Goal: Task Accomplishment & Management: Complete application form

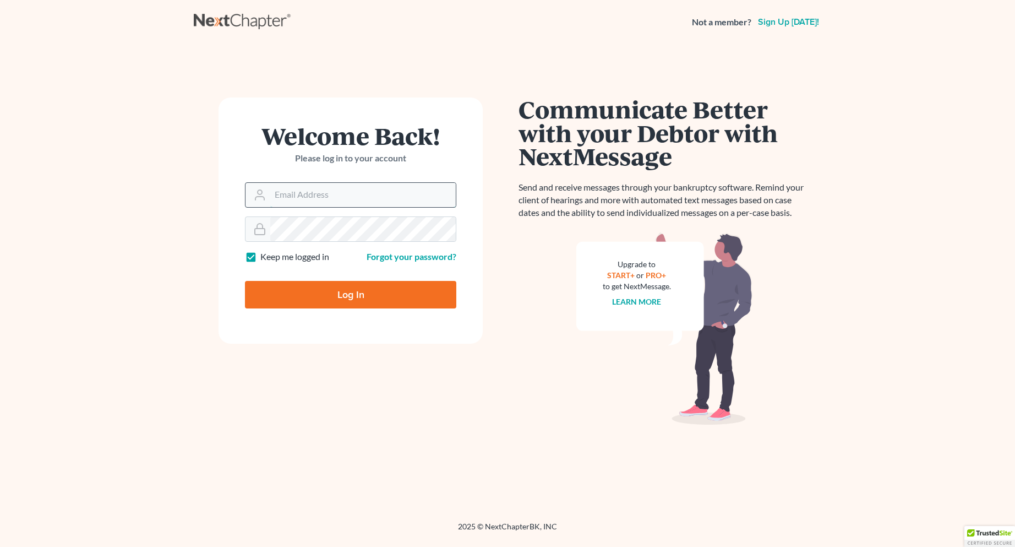
click at [281, 193] on input "Email Address" at bounding box center [362, 195] width 185 height 24
type input "[EMAIL_ADDRESS][DOMAIN_NAME]"
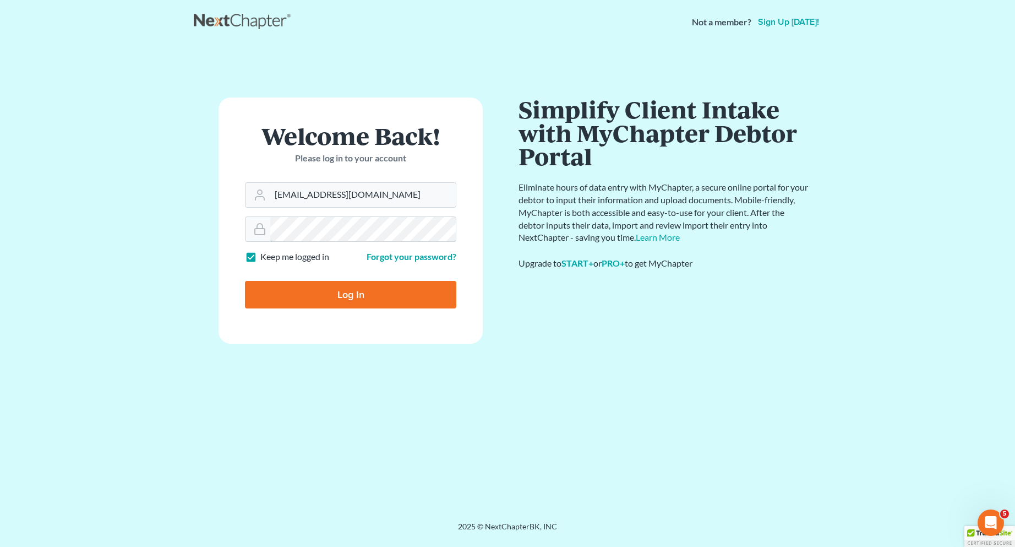
click at [245, 281] on input "Log In" at bounding box center [350, 295] width 211 height 28
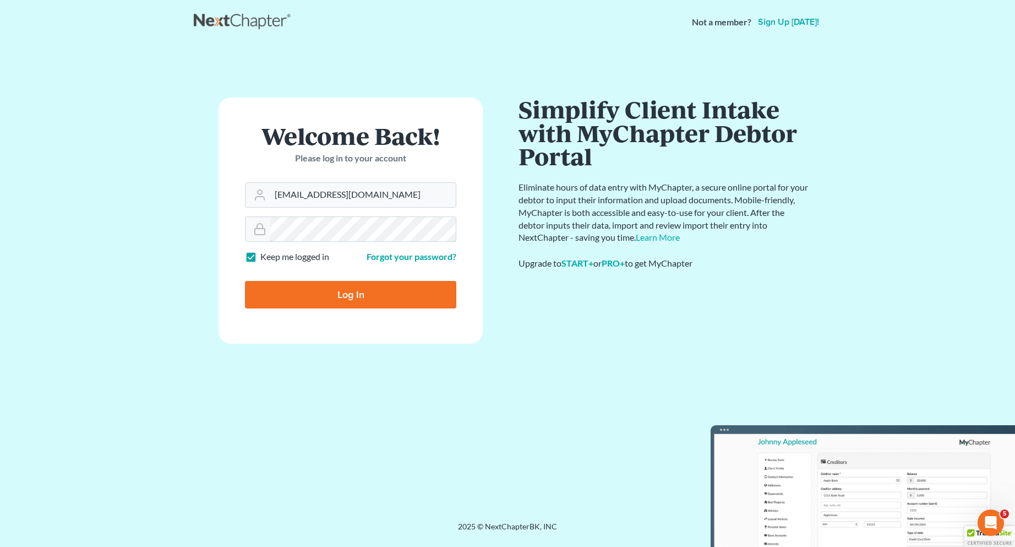
type input "Thinking..."
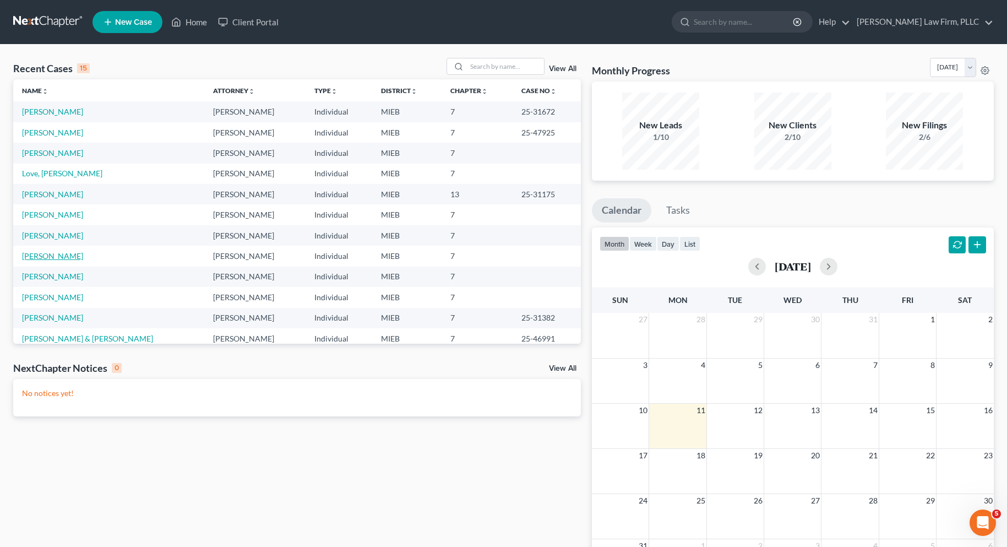
click at [46, 257] on link "[PERSON_NAME]" at bounding box center [52, 255] width 61 height 9
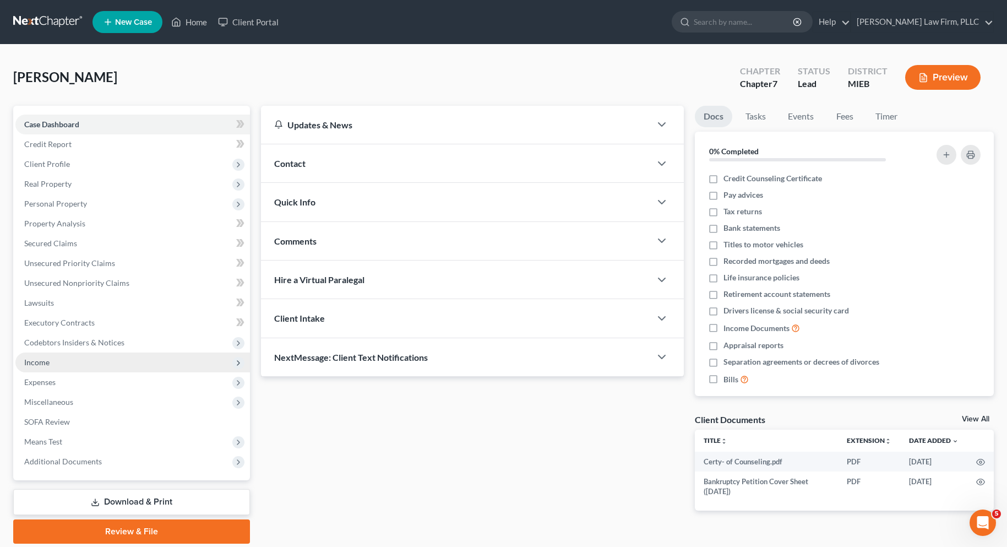
click at [39, 363] on span "Income" at bounding box center [36, 361] width 25 height 9
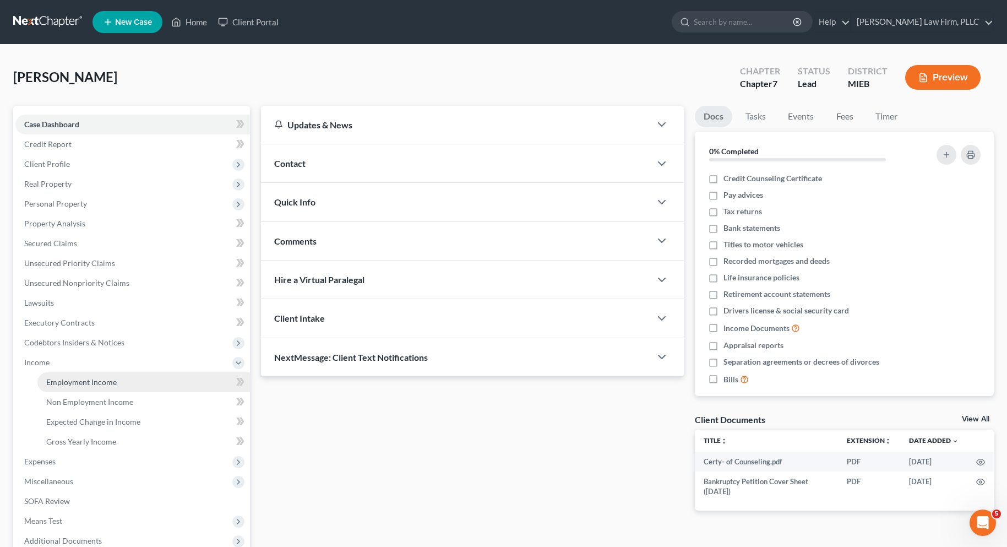
click at [66, 381] on span "Employment Income" at bounding box center [81, 381] width 70 height 9
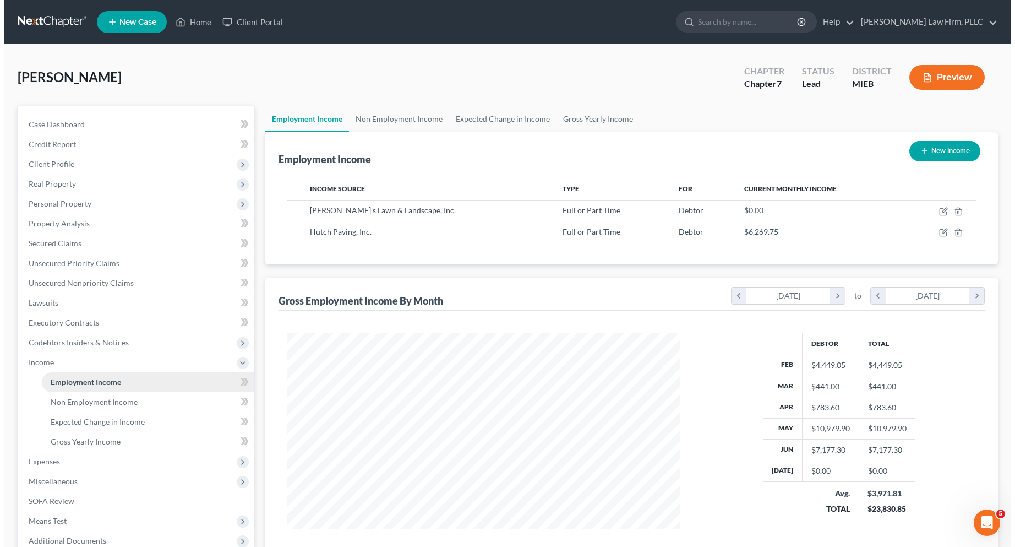
scroll to position [198, 414]
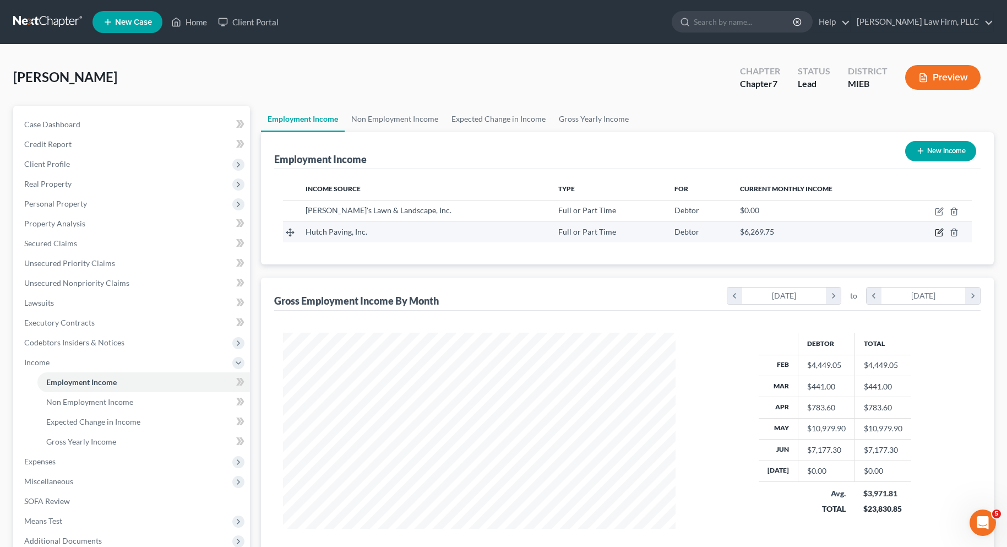
click at [936, 230] on icon "button" at bounding box center [939, 232] width 9 height 9
select select "0"
select select "23"
select select "2"
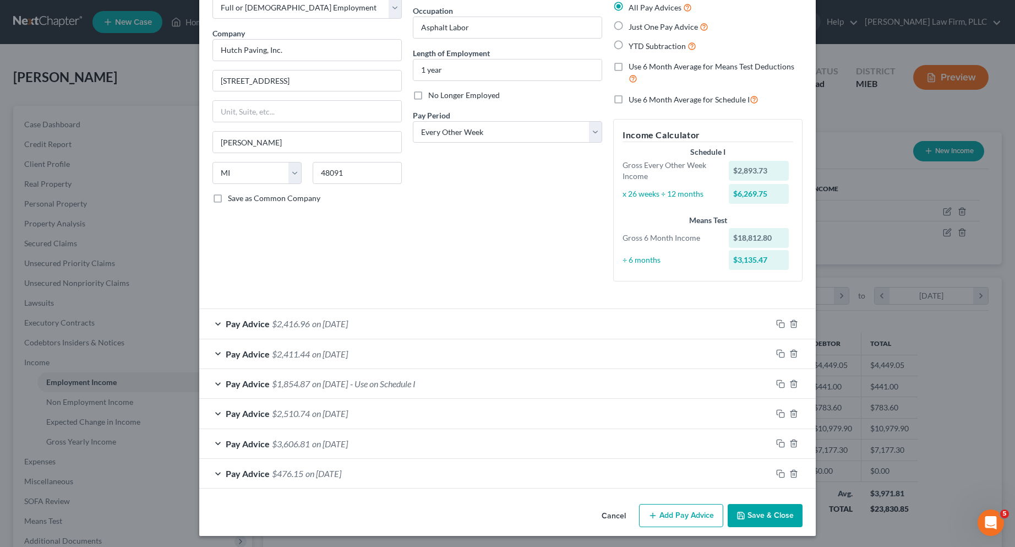
scroll to position [68, 0]
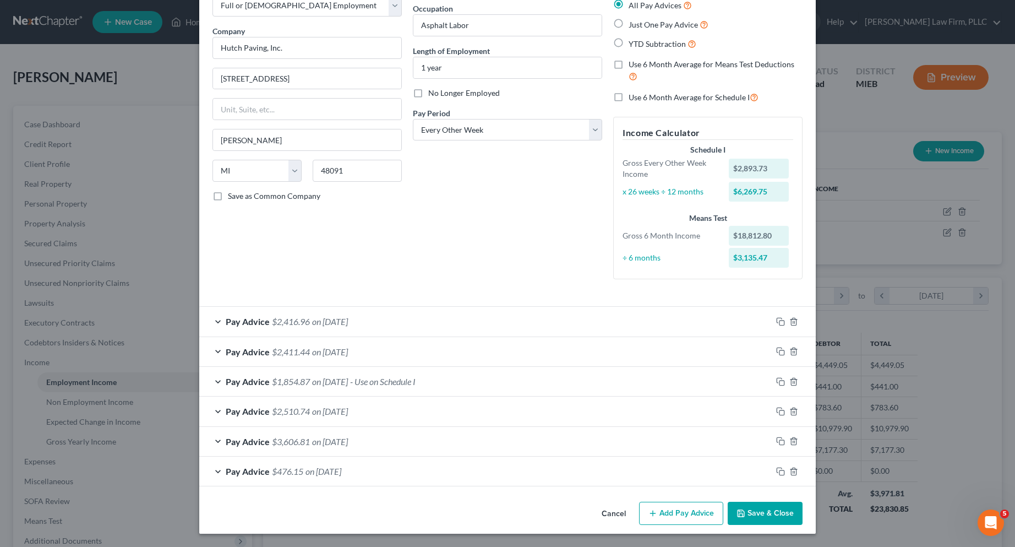
click at [687, 512] on button "Add Pay Advice" at bounding box center [681, 512] width 84 height 23
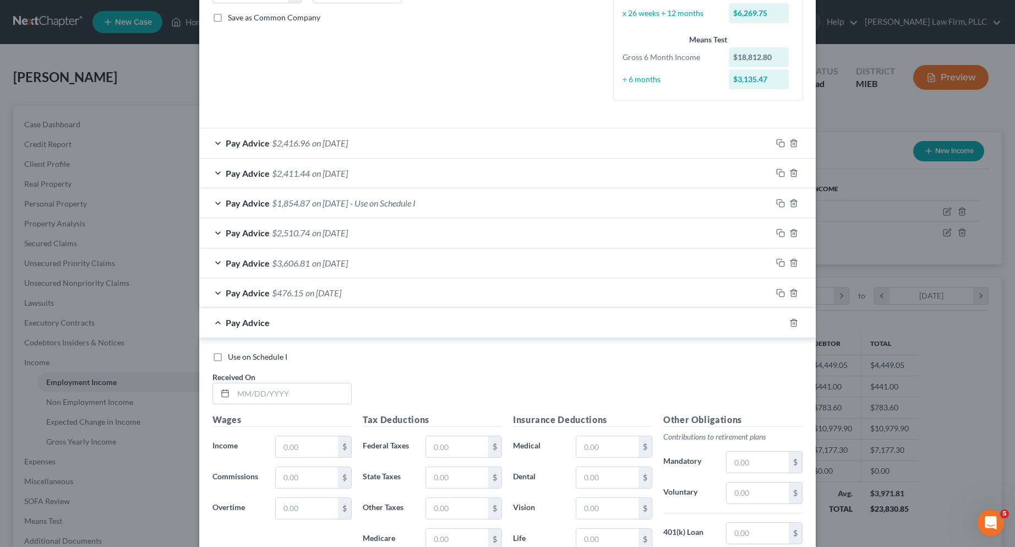
scroll to position [343, 0]
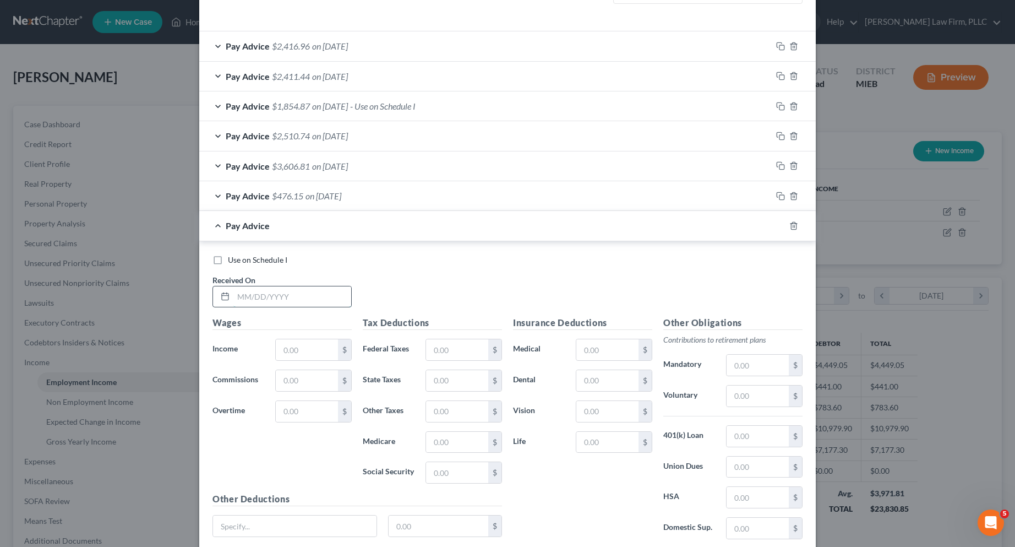
click at [263, 294] on input "text" at bounding box center [292, 296] width 118 height 21
type input "[DATE]"
type input "3,201.98"
click at [448, 352] on input "text" at bounding box center [457, 349] width 62 height 21
type input "352.99"
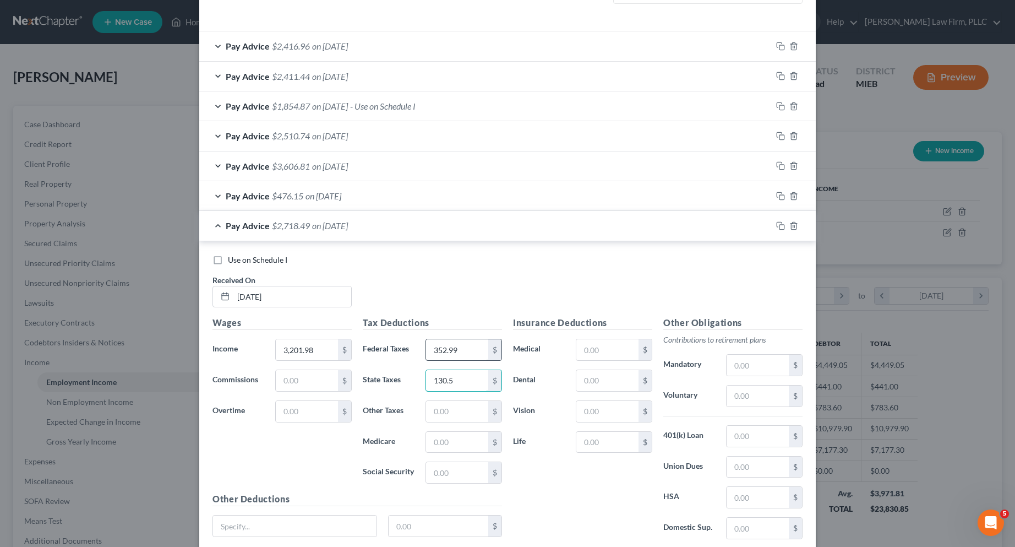
type input "130.5"
type input "44.53"
type input "190.38"
click at [588, 349] on input "text" at bounding box center [607, 349] width 62 height 21
type input "126.03"
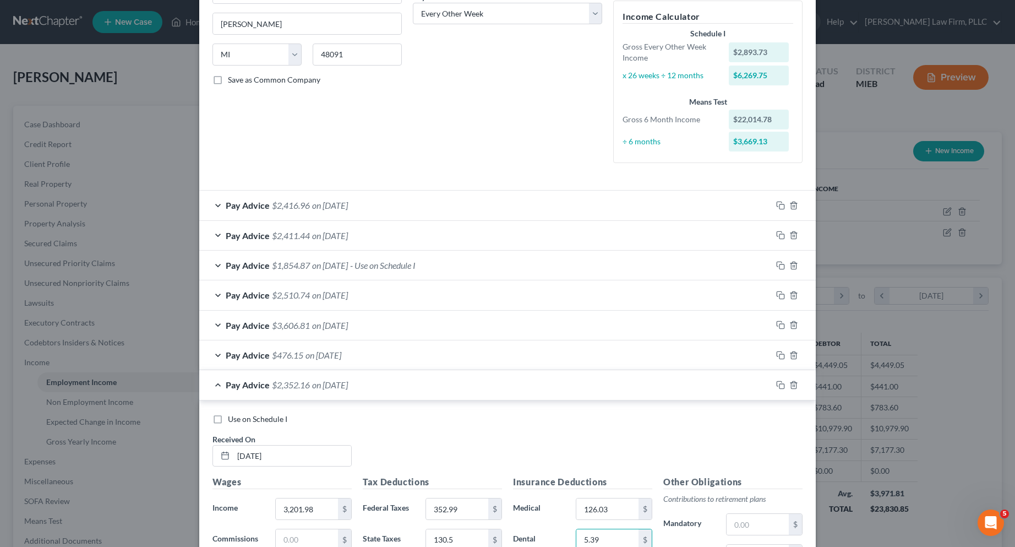
scroll to position [178, 0]
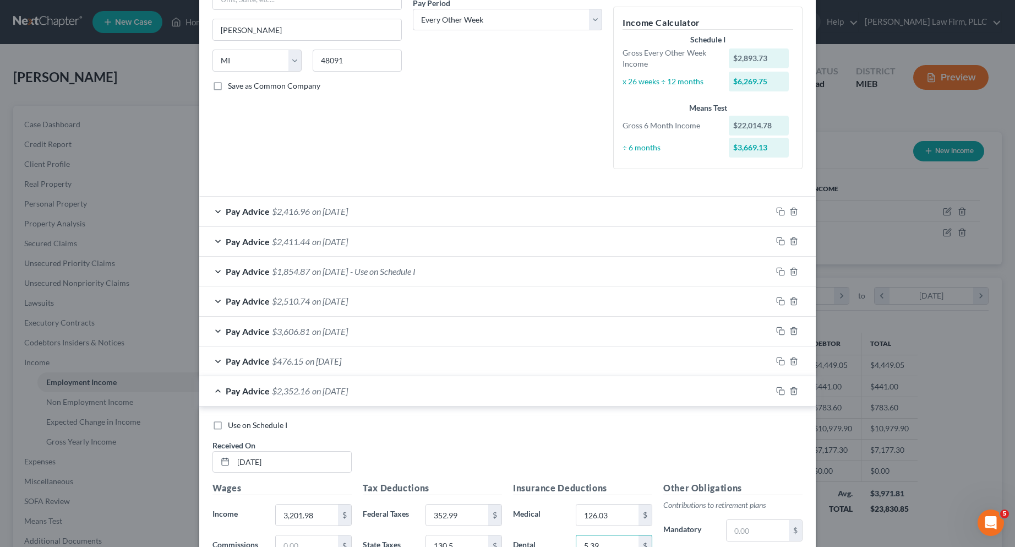
type input "5.39"
click at [390, 210] on div "Pay Advice $2,416.96 on [DATE]" at bounding box center [485, 210] width 572 height 29
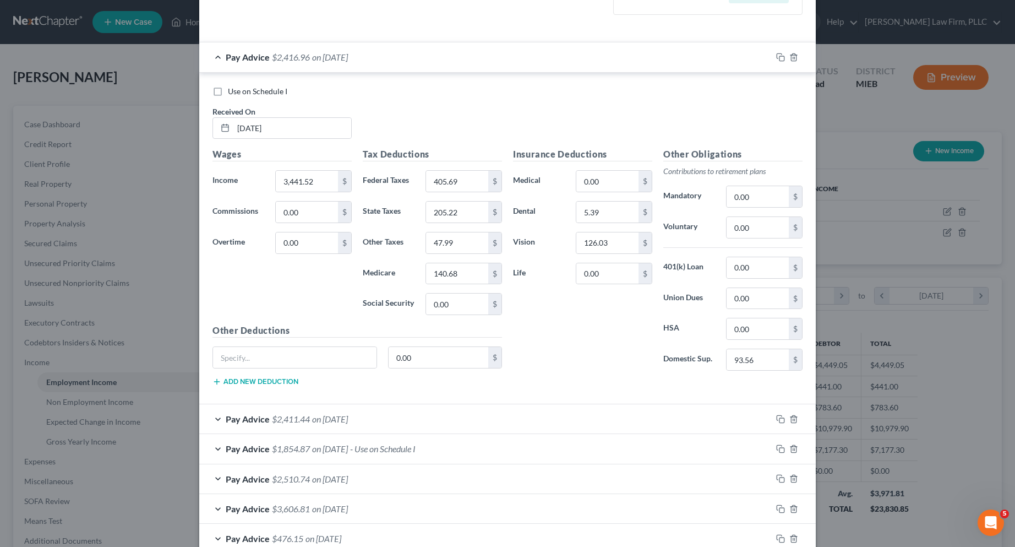
scroll to position [343, 0]
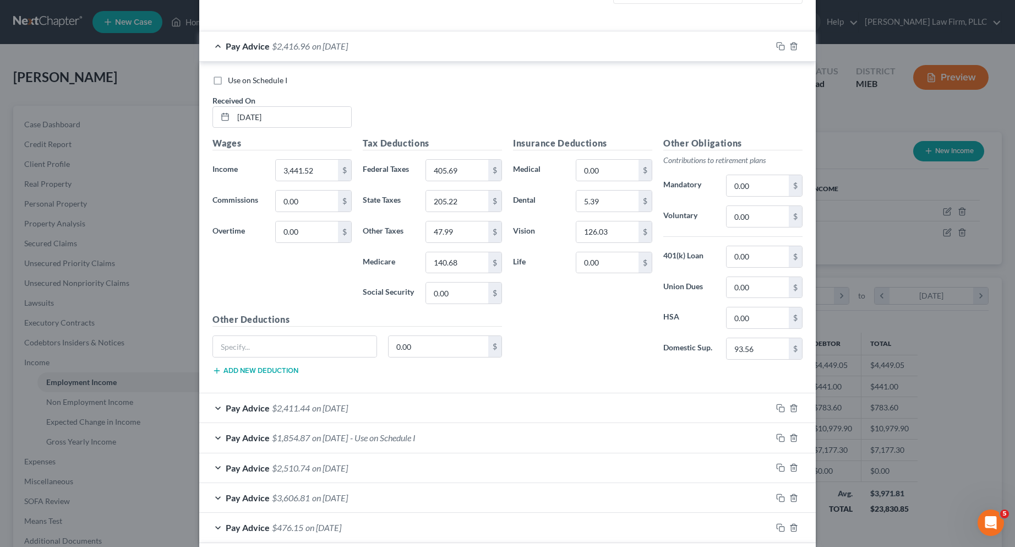
click at [213, 45] on div "Pay Advice $2,416.96 on [DATE]" at bounding box center [485, 45] width 572 height 29
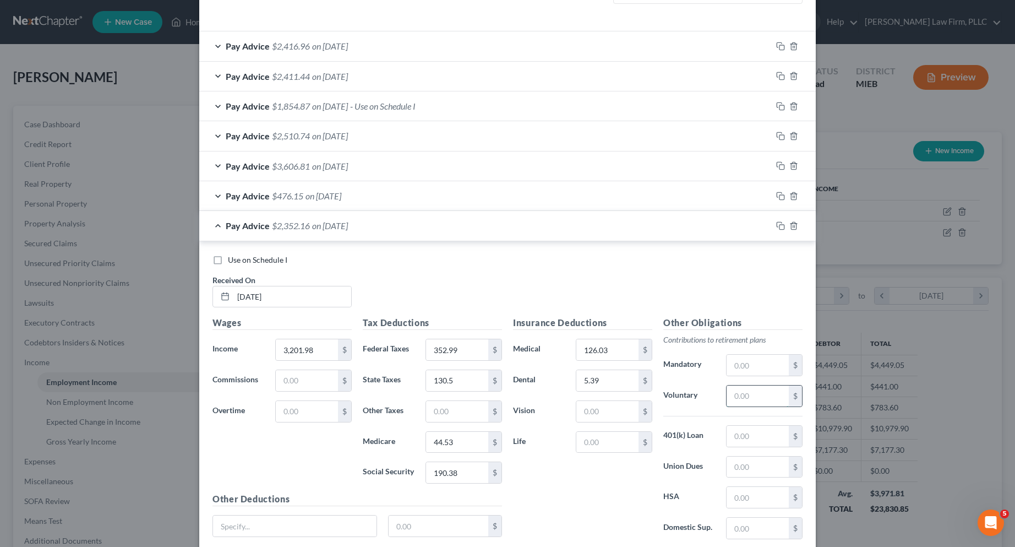
click at [741, 398] on input "text" at bounding box center [757, 395] width 62 height 21
type input "200.00"
click at [751, 528] on input "text" at bounding box center [757, 527] width 62 height 21
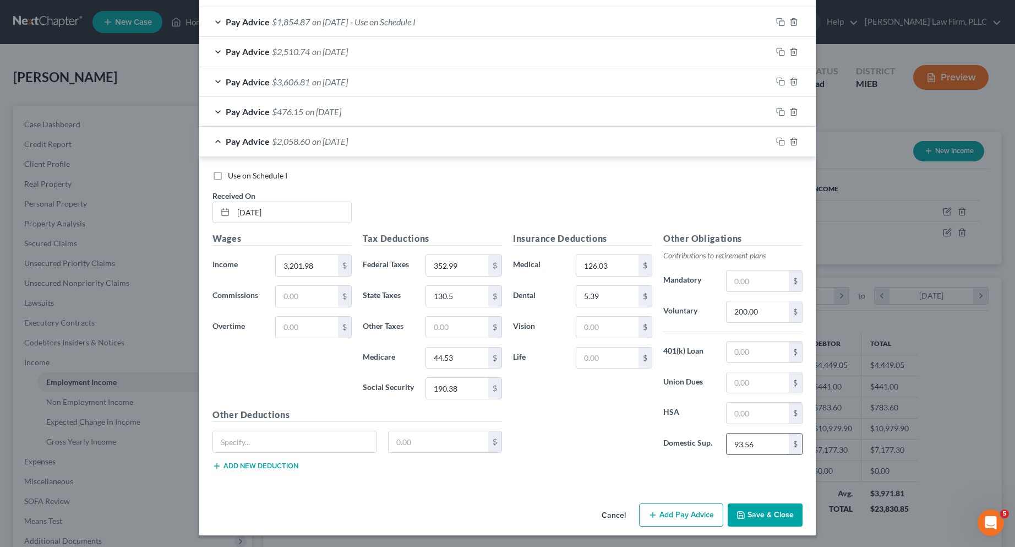
scroll to position [429, 0]
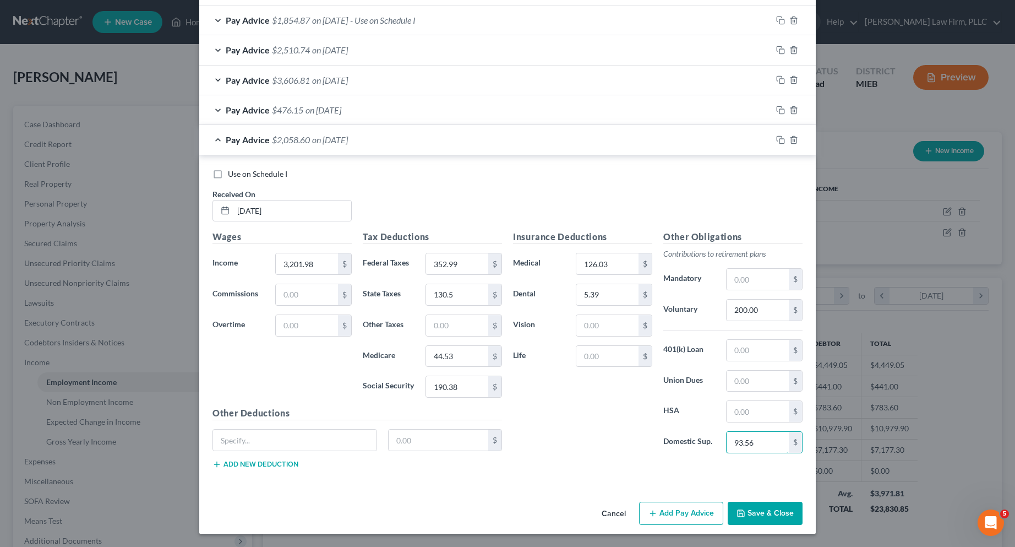
type input "93.56"
click at [701, 512] on button "Add Pay Advice" at bounding box center [681, 512] width 84 height 23
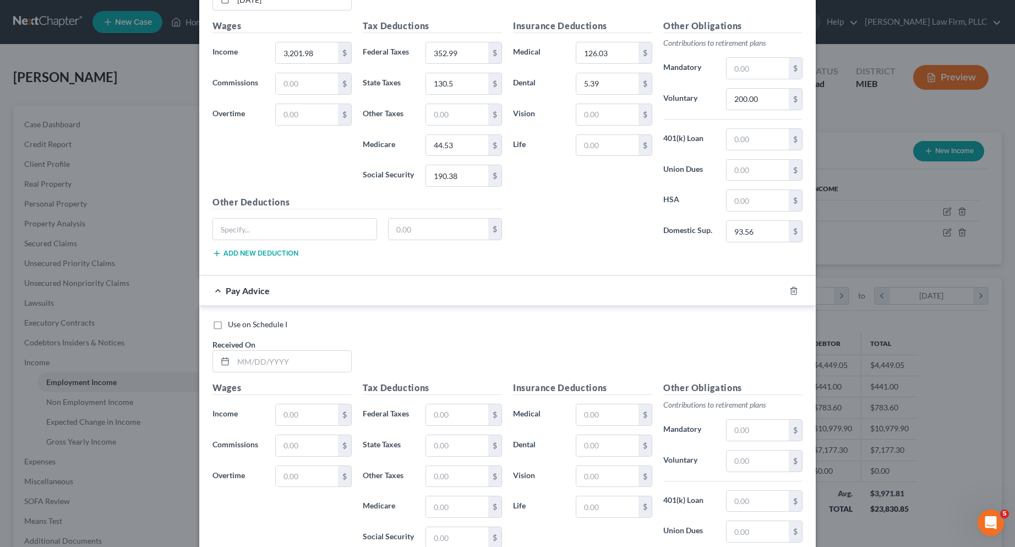
scroll to position [649, 0]
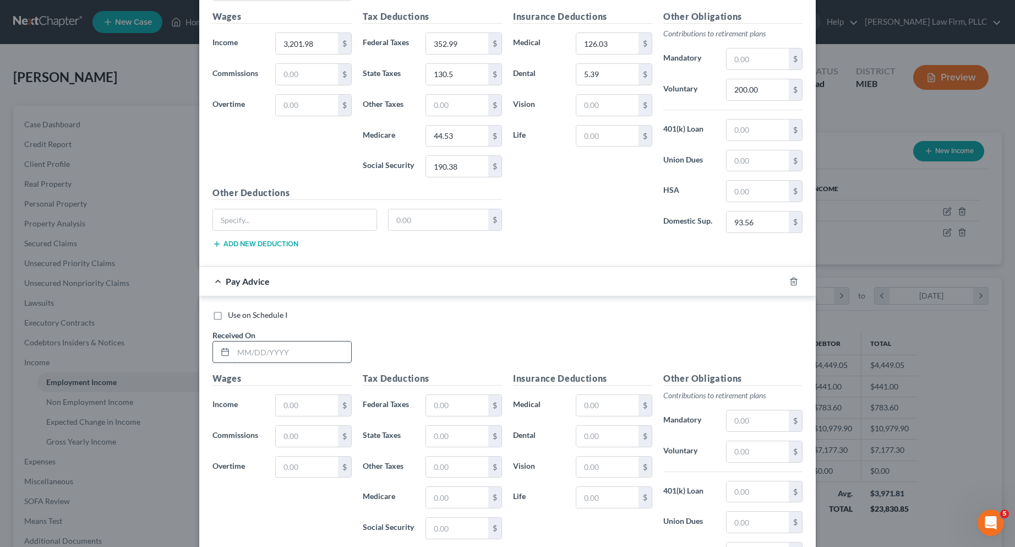
click at [283, 349] on input "text" at bounding box center [292, 351] width 118 height 21
type input "[DATE]"
type input "3,787.40"
click at [429, 403] on input "text" at bounding box center [457, 405] width 62 height 21
type input "481.78"
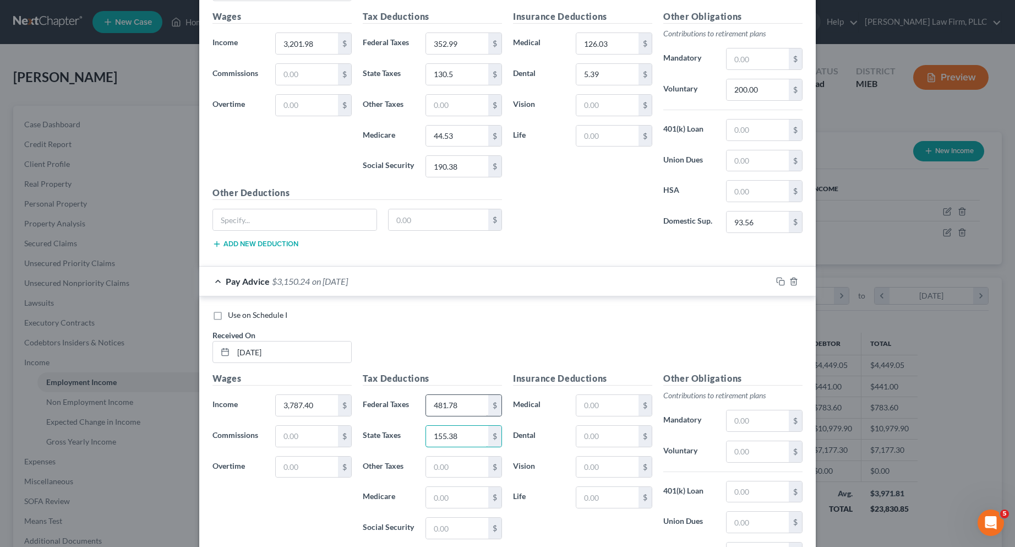
type input "155.38"
type input "53.01"
type input "226.67"
click at [620, 406] on input "text" at bounding box center [607, 405] width 62 height 21
type input "126.03"
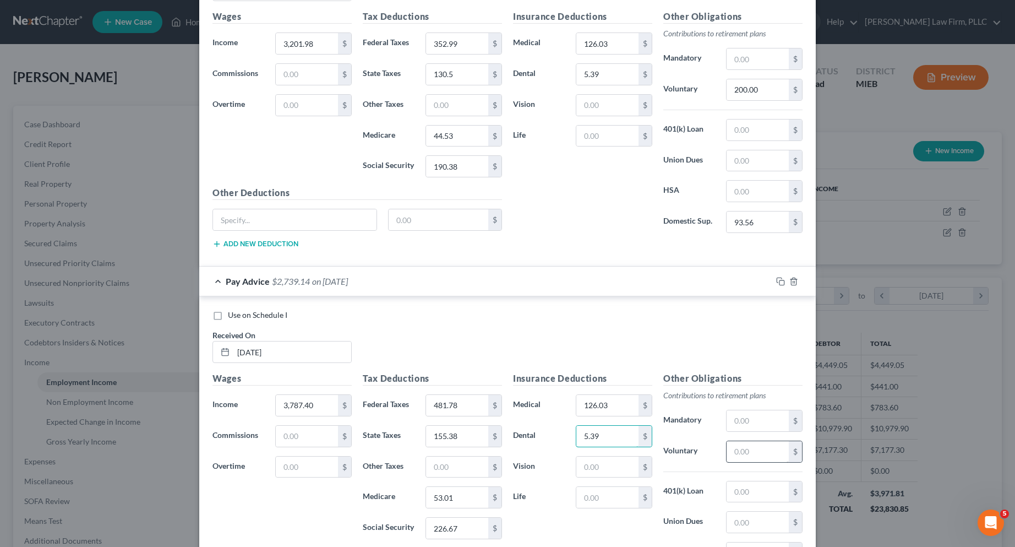
type input "5.39"
click at [755, 447] on input "text" at bounding box center [757, 451] width 62 height 21
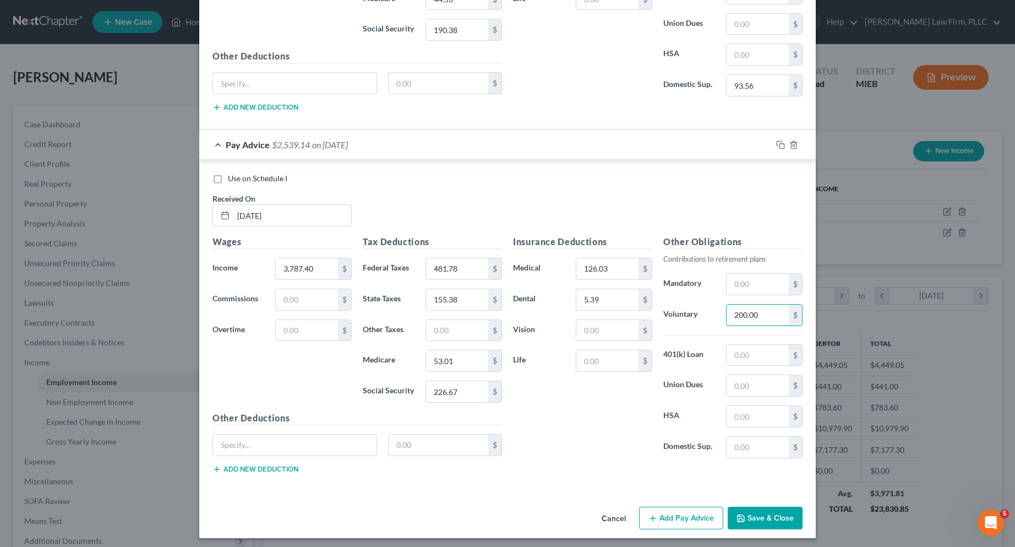
scroll to position [790, 0]
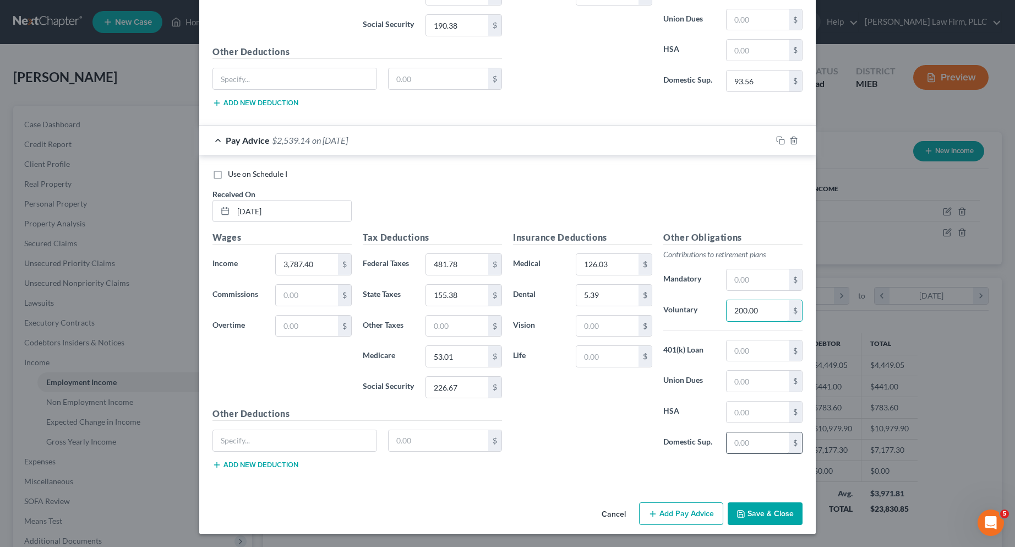
type input "200.00"
click at [753, 445] on input "text" at bounding box center [757, 442] width 62 height 21
type input "93.56"
click at [686, 513] on button "Add Pay Advice" at bounding box center [681, 513] width 84 height 23
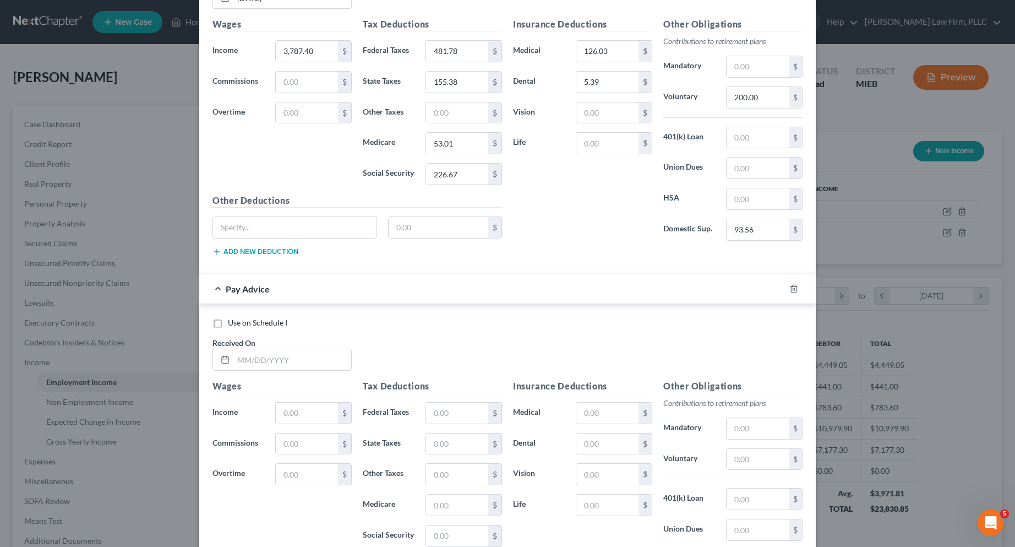
scroll to position [1010, 0]
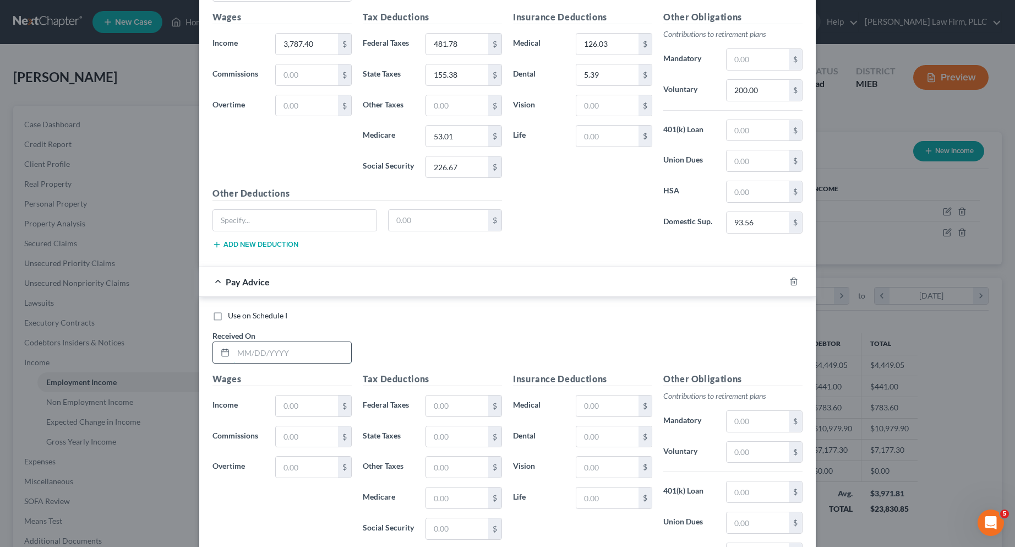
click at [336, 355] on input "text" at bounding box center [292, 352] width 118 height 21
type input "[DATE]"
type input "2,313.57"
click at [433, 402] on input "text" at bounding box center [457, 405] width 62 height 21
type input "31.64"
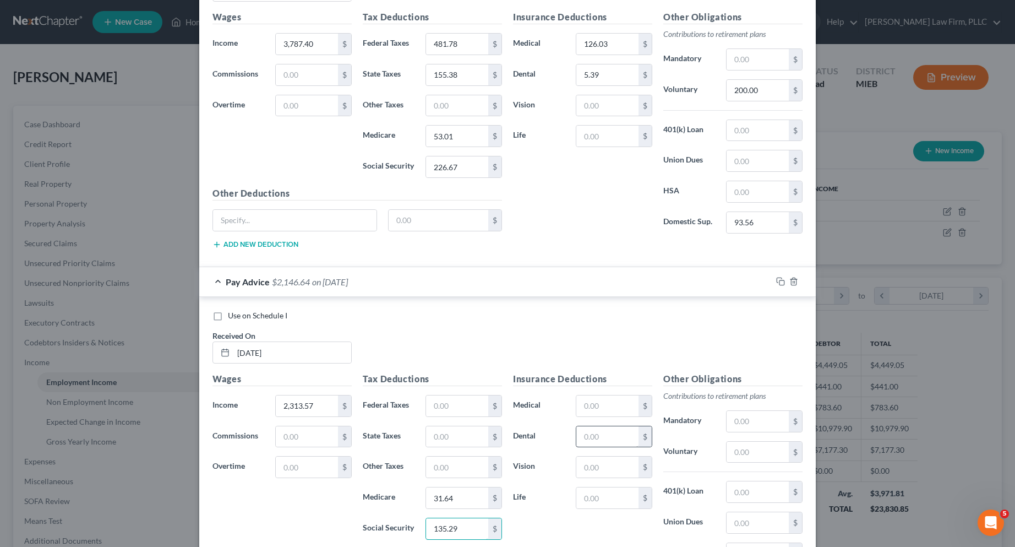
type input "135.29"
click at [606, 438] on input "text" at bounding box center [607, 436] width 62 height 21
type input "5.39"
click at [586, 406] on input "text" at bounding box center [607, 405] width 62 height 21
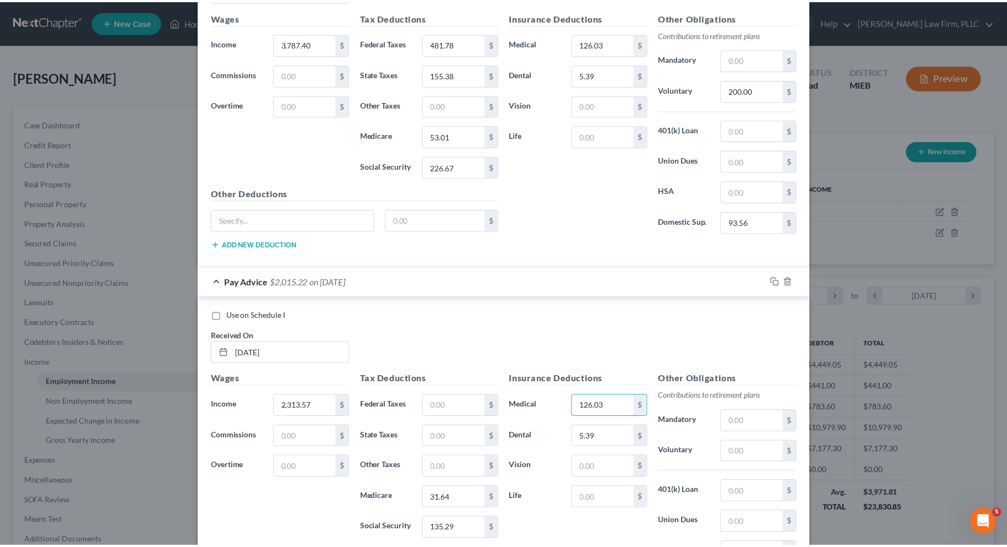
scroll to position [1151, 0]
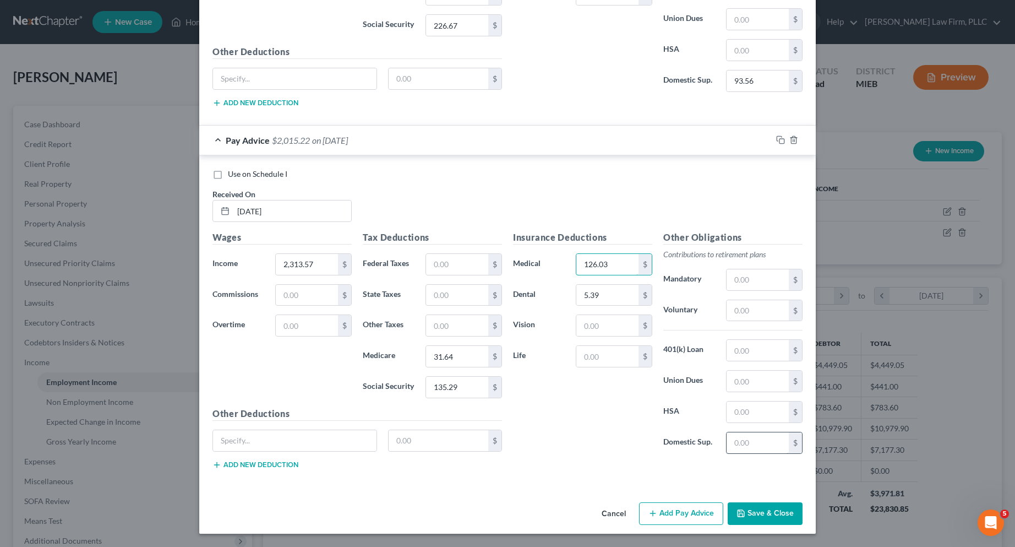
type input "126.03"
click at [743, 441] on input "text" at bounding box center [757, 442] width 62 height 21
type input "93.56"
click at [741, 310] on input "text" at bounding box center [757, 310] width 62 height 21
type input "1"
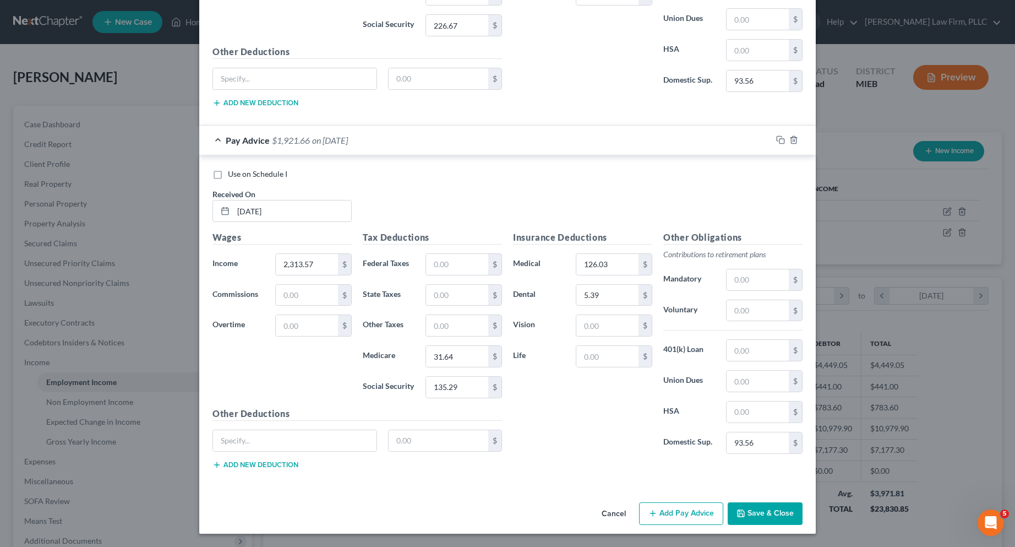
click at [750, 511] on button "Save & Close" at bounding box center [765, 513] width 75 height 23
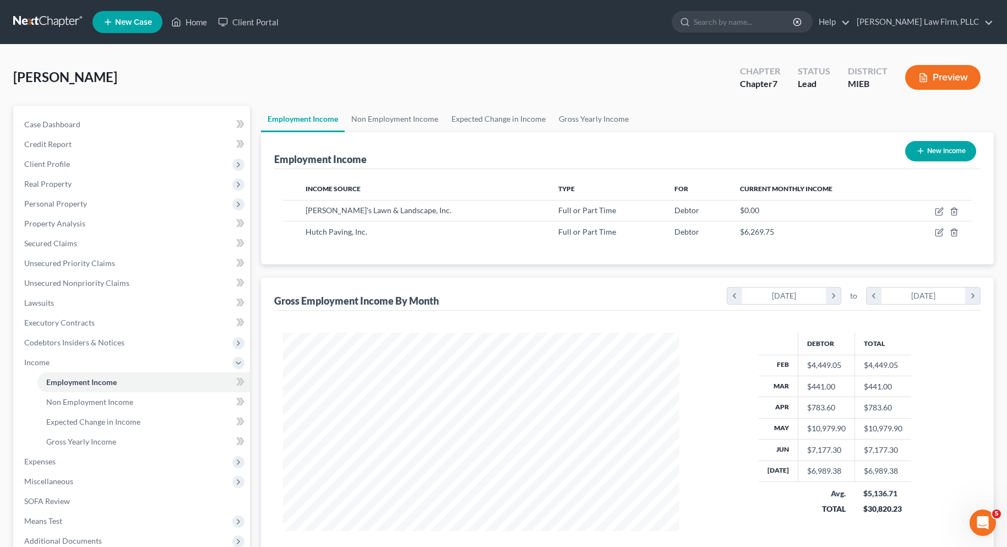
scroll to position [550163, 549945]
click at [991, 21] on link "[PERSON_NAME] Law Firm, PLLC" at bounding box center [922, 22] width 142 height 20
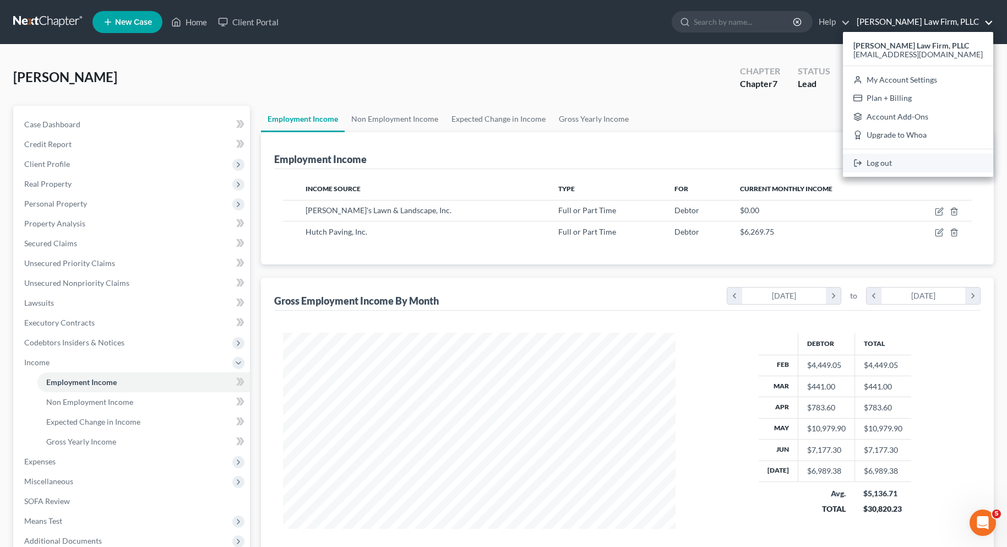
click at [914, 163] on link "Log out" at bounding box center [918, 163] width 150 height 19
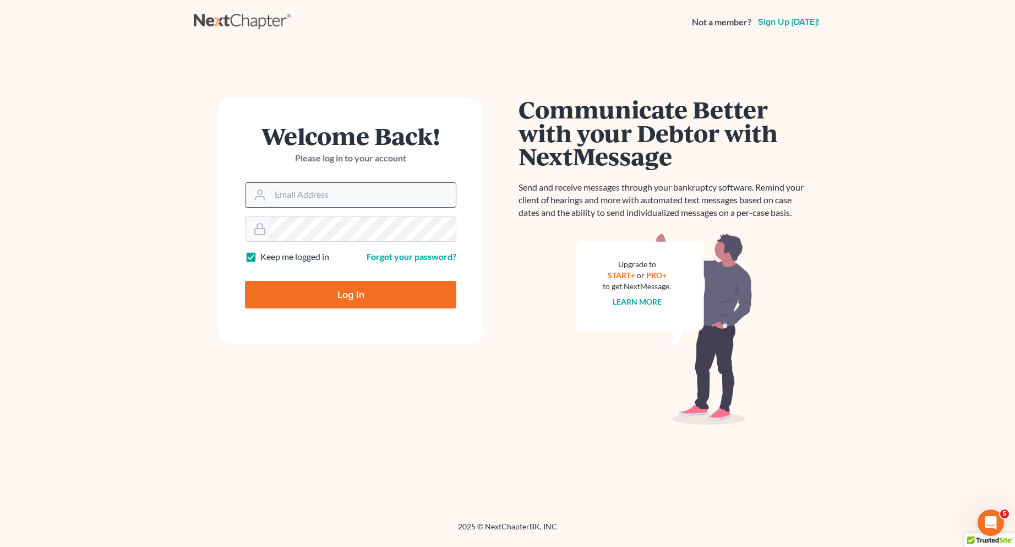
click at [382, 201] on input "Email Address" at bounding box center [362, 195] width 185 height 24
type input "[EMAIL_ADDRESS][DOMAIN_NAME]"
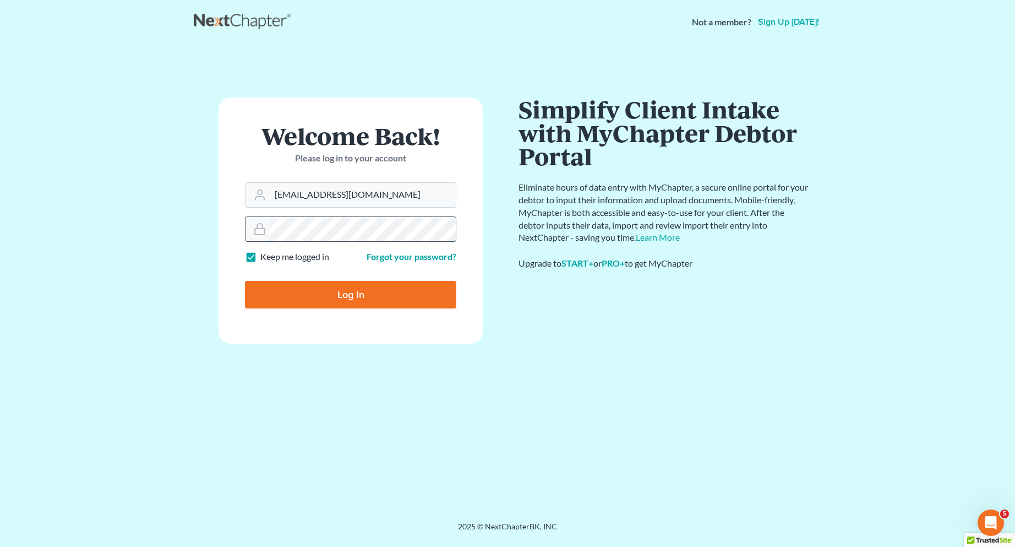
click at [245, 281] on input "Log In" at bounding box center [350, 295] width 211 height 28
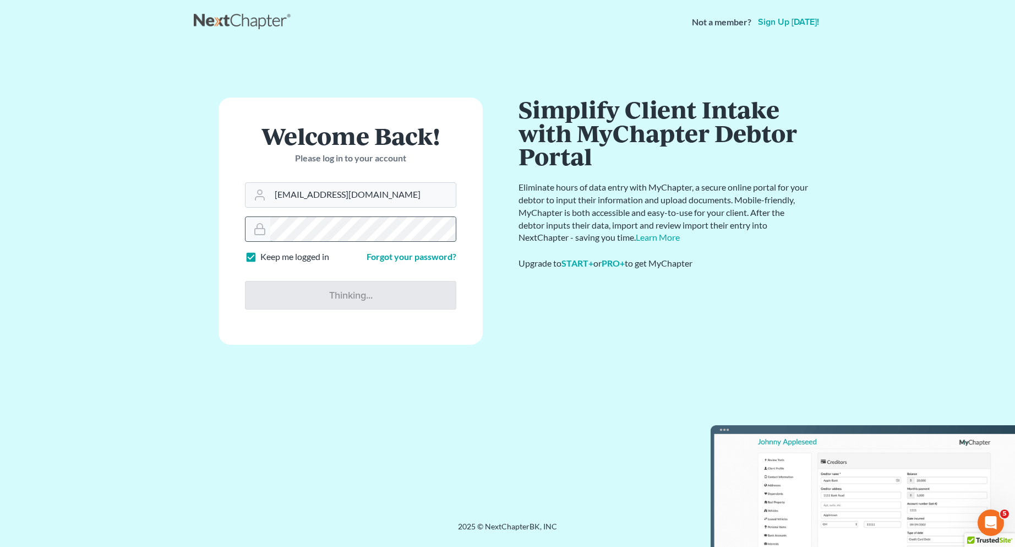
type input "Thinking..."
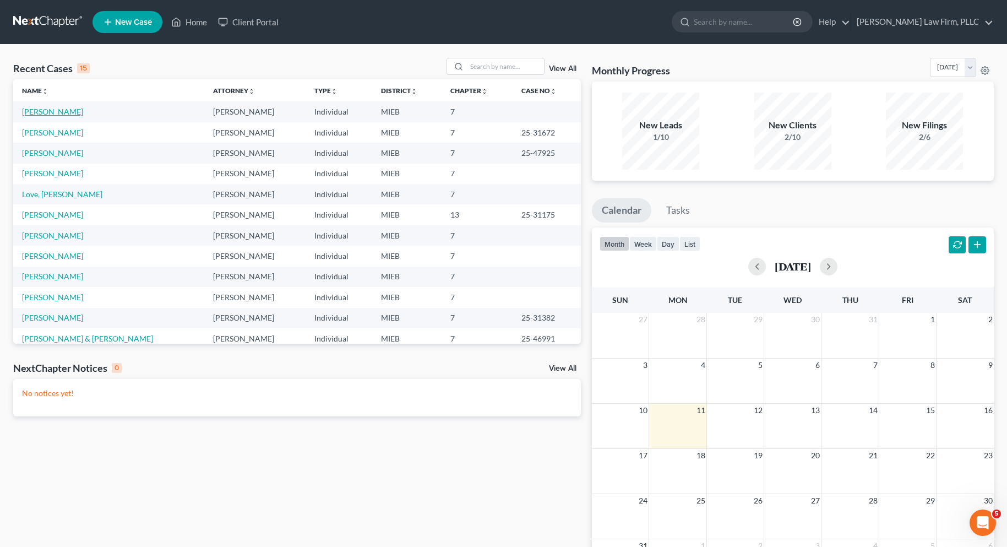
click at [75, 112] on link "[PERSON_NAME]" at bounding box center [52, 111] width 61 height 9
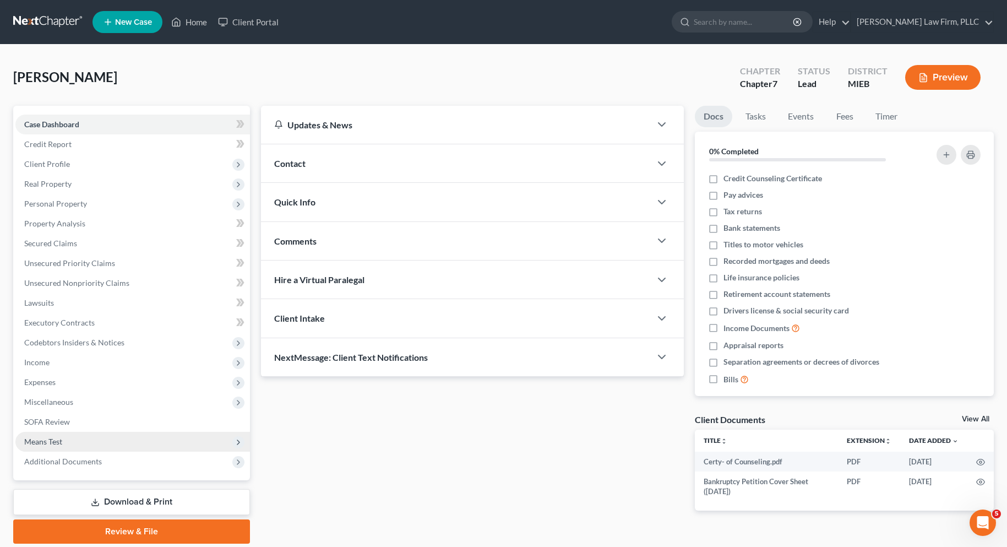
click at [51, 441] on span "Means Test" at bounding box center [43, 440] width 38 height 9
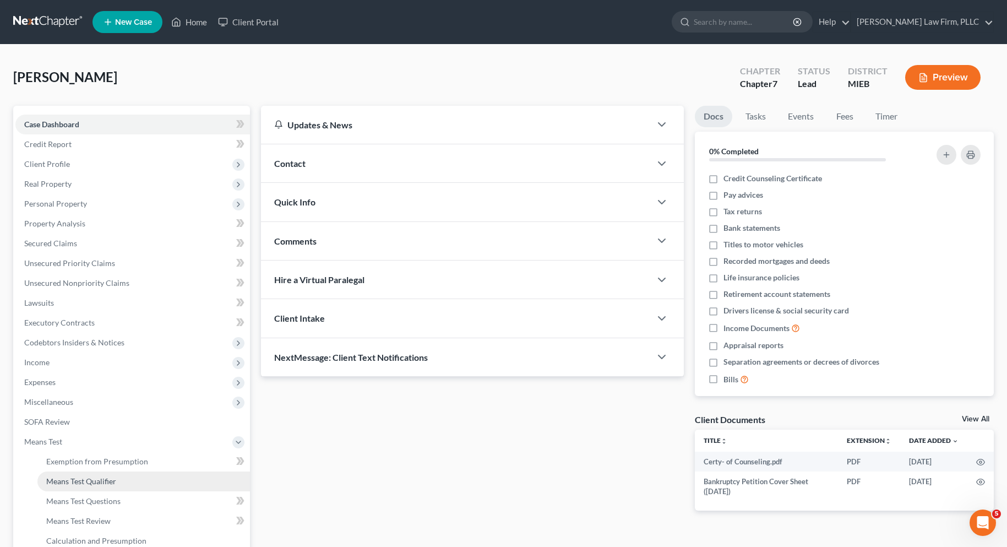
click at [67, 481] on span "Means Test Qualifier" at bounding box center [81, 480] width 70 height 9
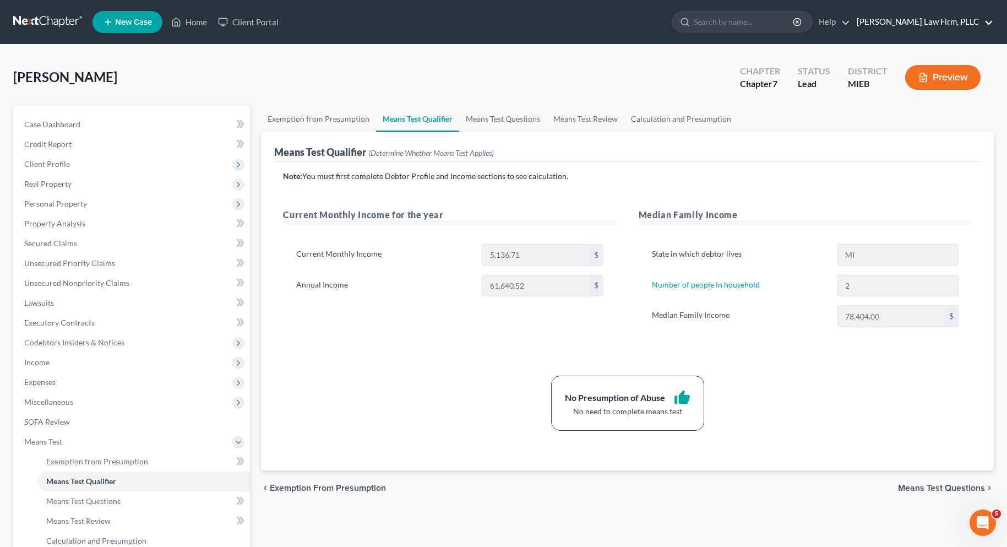
click at [989, 23] on link "[PERSON_NAME] Law Firm, PLLC" at bounding box center [922, 22] width 142 height 20
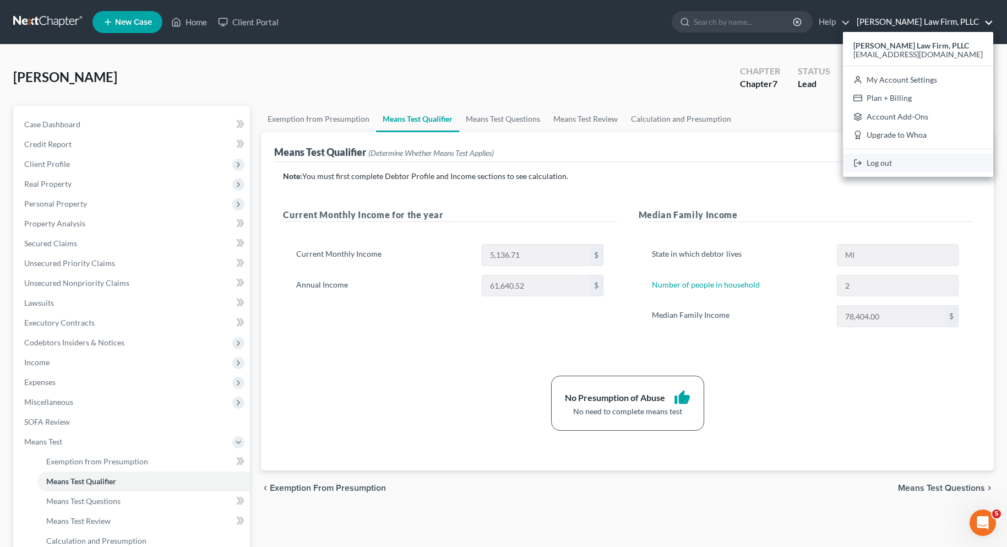
click at [919, 164] on link "Log out" at bounding box center [918, 163] width 150 height 19
